Goal: Task Accomplishment & Management: Manage account settings

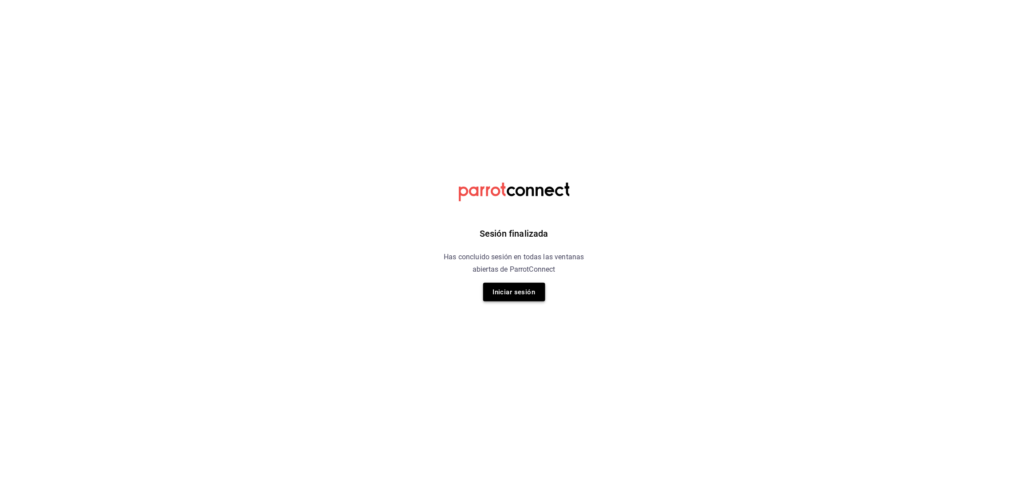
click at [507, 293] on button "Iniciar sesión" at bounding box center [514, 292] width 62 height 19
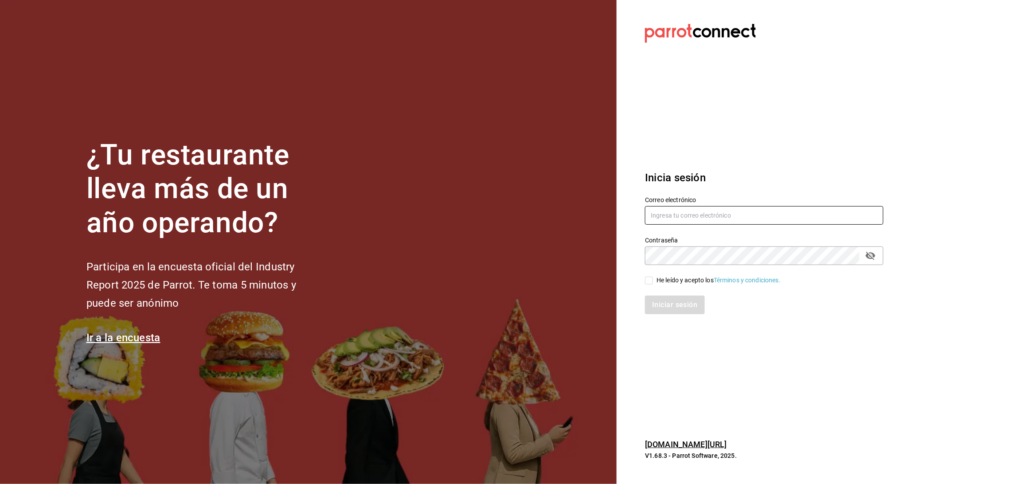
click at [679, 214] on input "text" at bounding box center [764, 215] width 238 height 19
type input "[EMAIL_ADDRESS][DOMAIN_NAME]"
click at [869, 252] on icon "passwordField" at bounding box center [870, 255] width 11 height 11
click at [653, 281] on span "He leído y acepto los Términos y condiciones." at bounding box center [717, 280] width 128 height 9
click at [653, 281] on input "He leído y acepto los Términos y condiciones." at bounding box center [649, 281] width 8 height 8
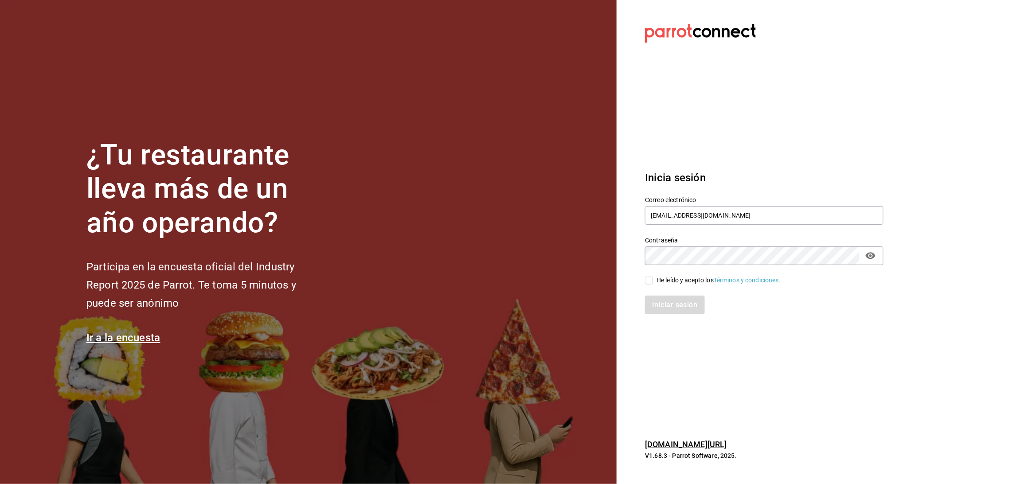
checkbox input "true"
click at [654, 299] on button "Iniciar sesión" at bounding box center [675, 305] width 60 height 19
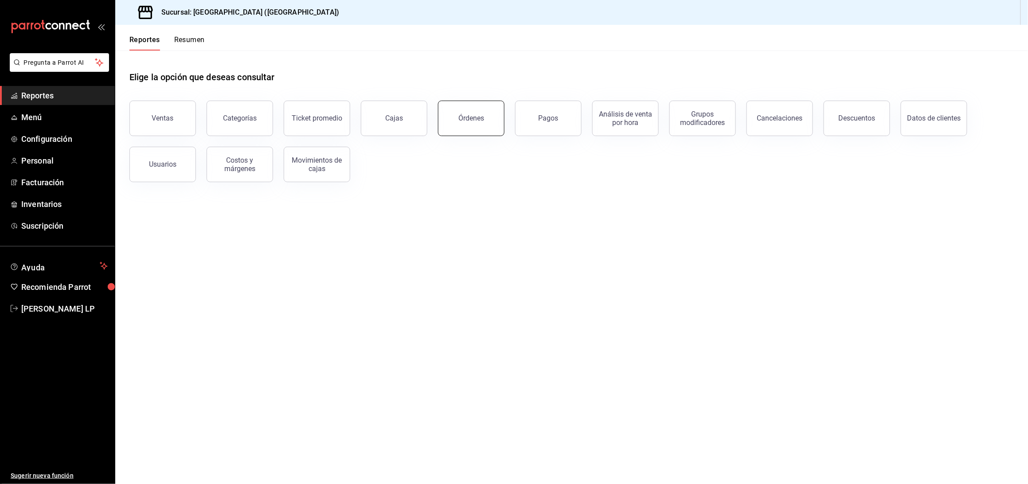
click at [470, 115] on div "Órdenes" at bounding box center [471, 118] width 26 height 8
drag, startPoint x: 470, startPoint y: 115, endPoint x: 492, endPoint y: 460, distance: 345.0
click at [470, 115] on html "Pregunta a Parrot AI Reportes Menú Configuración Personal Facturación Inventari…" at bounding box center [514, 242] width 1028 height 484
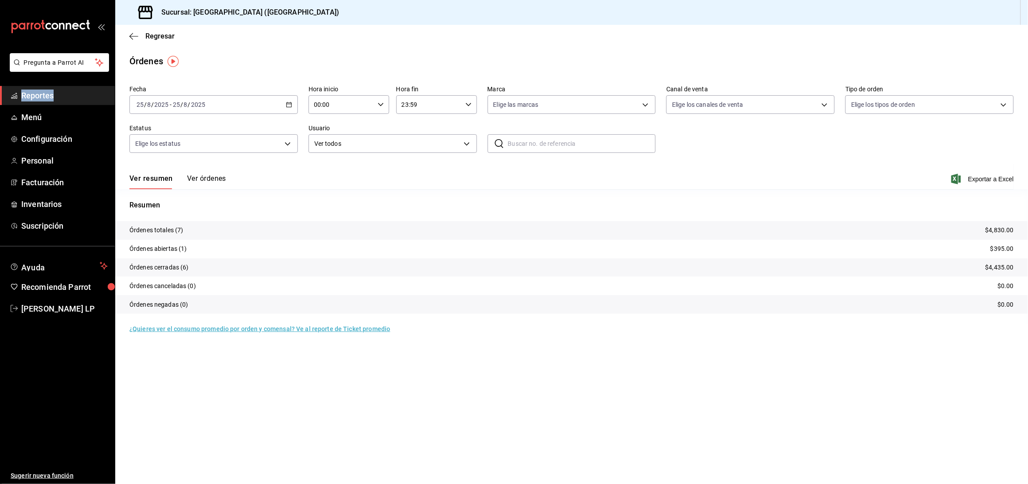
click at [207, 180] on button "Ver órdenes" at bounding box center [206, 181] width 39 height 15
